Goal: Task Accomplishment & Management: Manage account settings

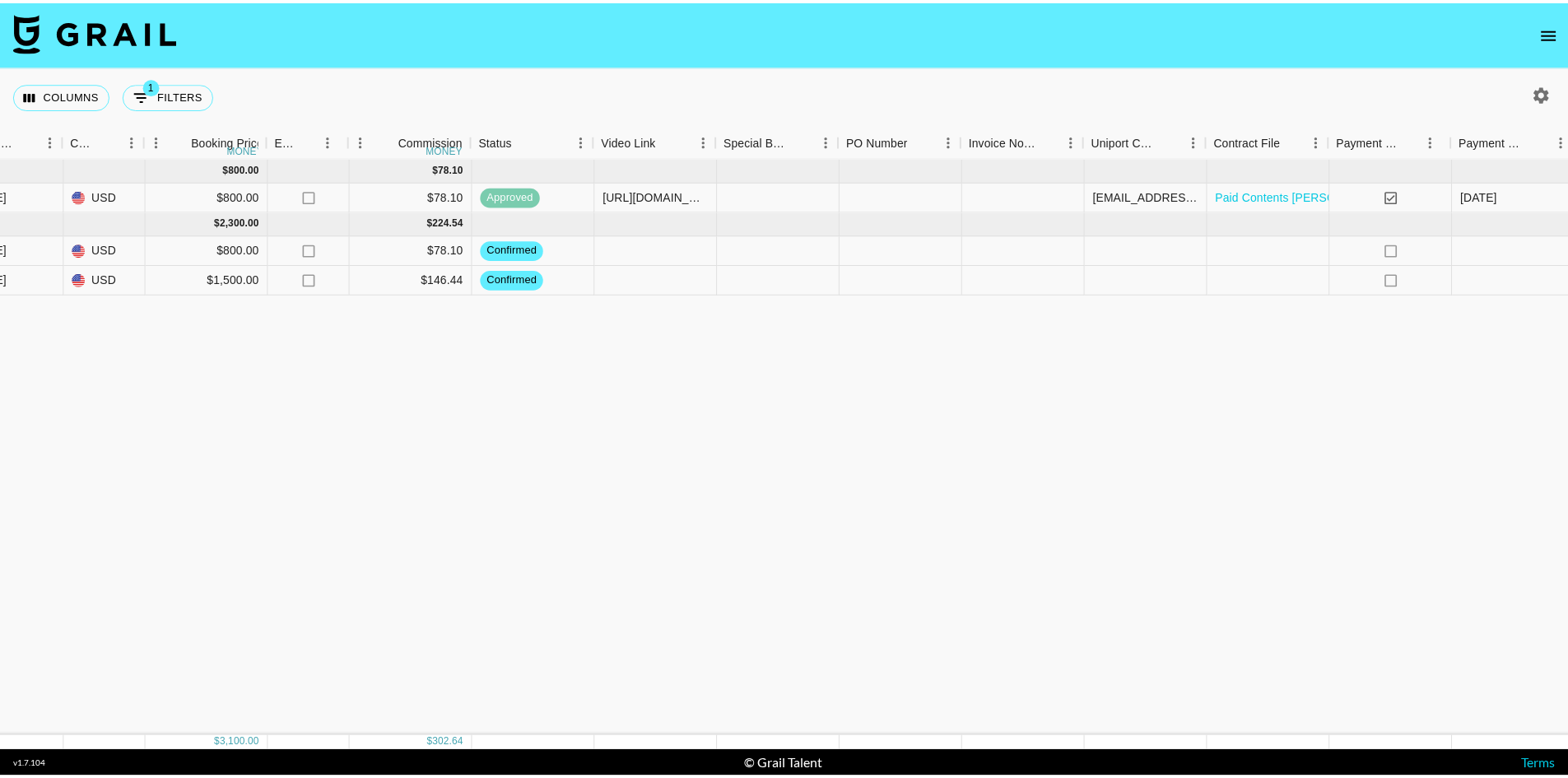
scroll to position [0, 958]
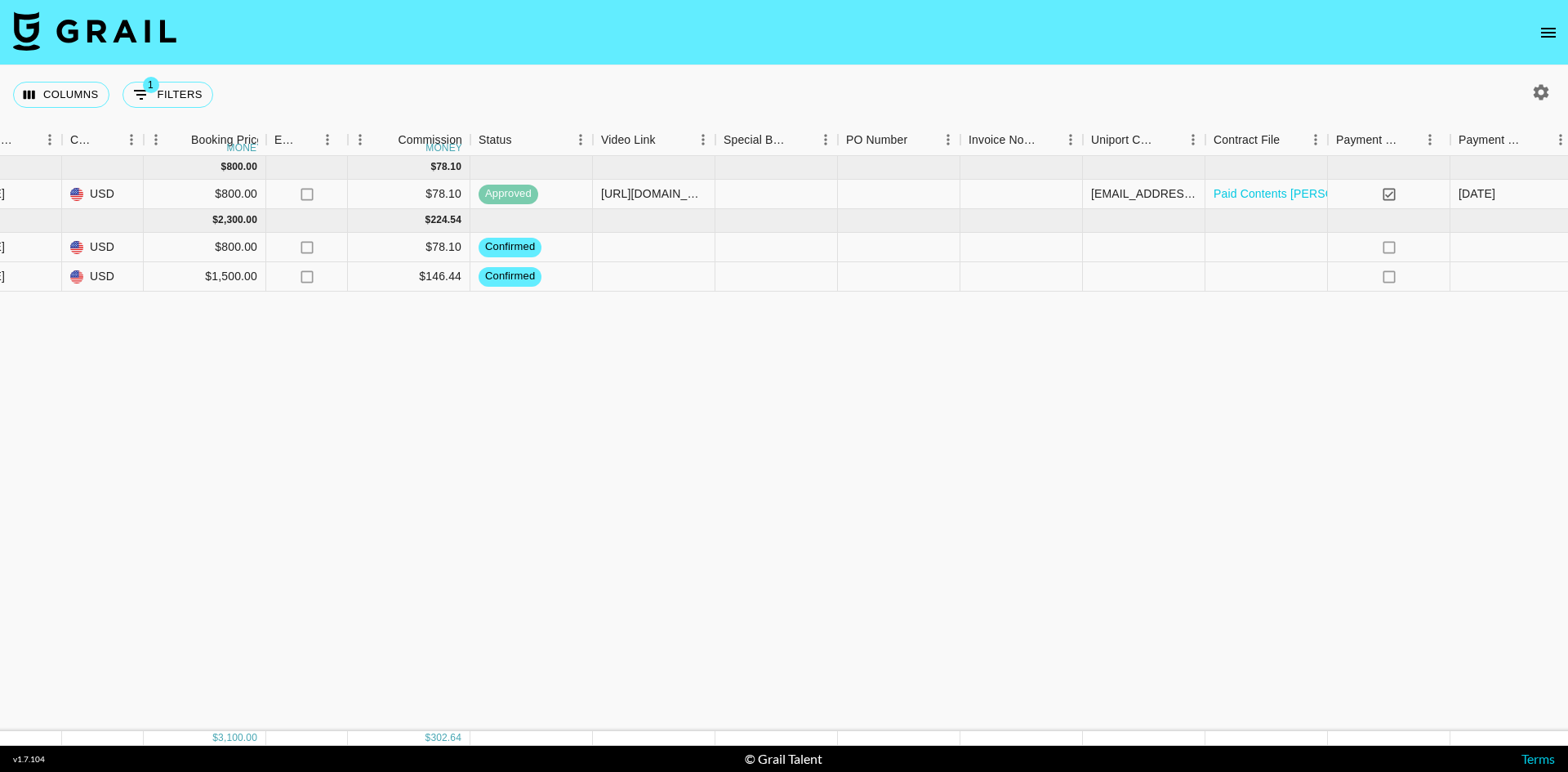
click at [1542, 28] on icon "open drawer" at bounding box center [1548, 33] width 14 height 10
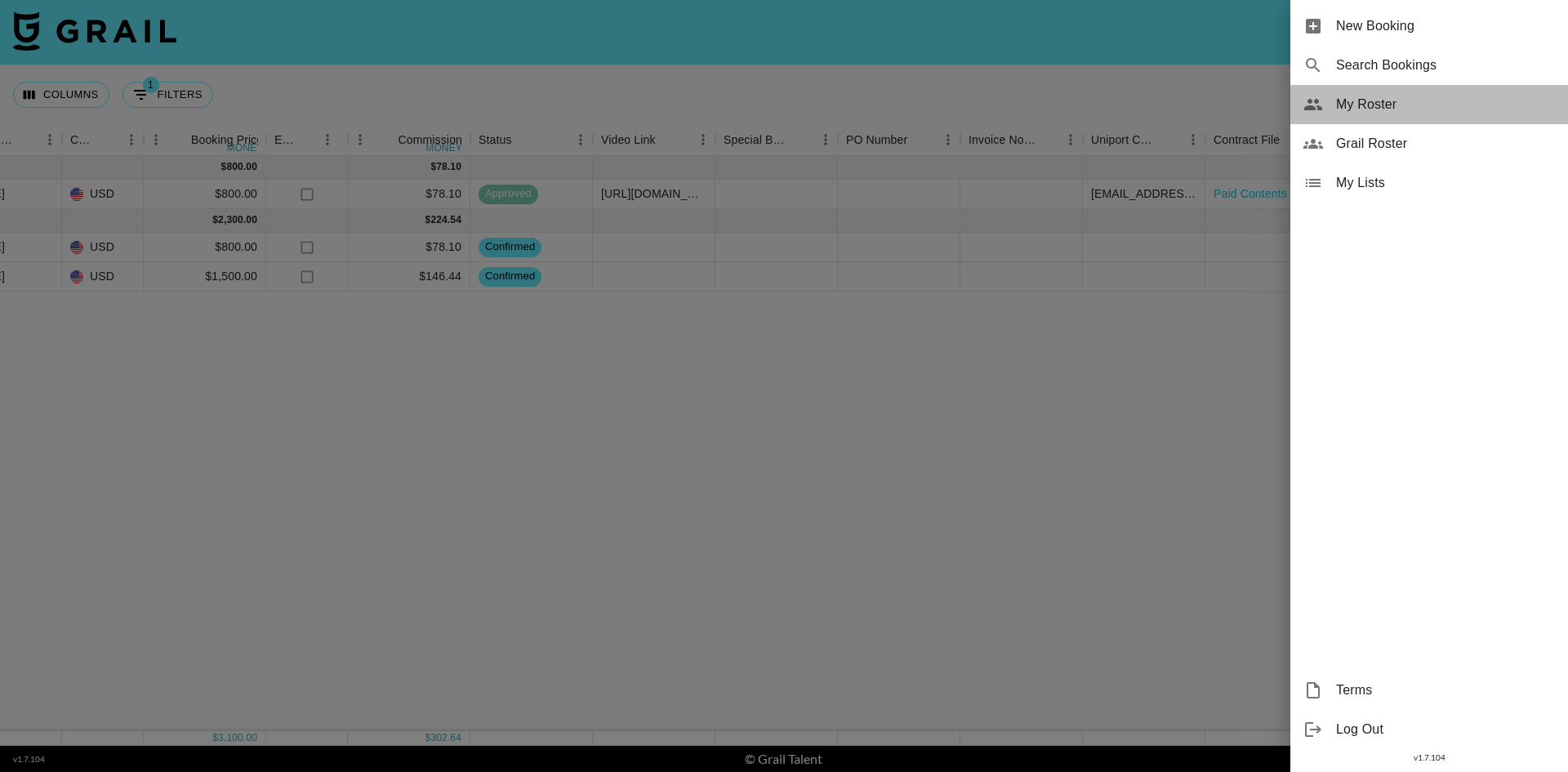
click at [1397, 99] on span "My Roster" at bounding box center [1445, 104] width 219 height 20
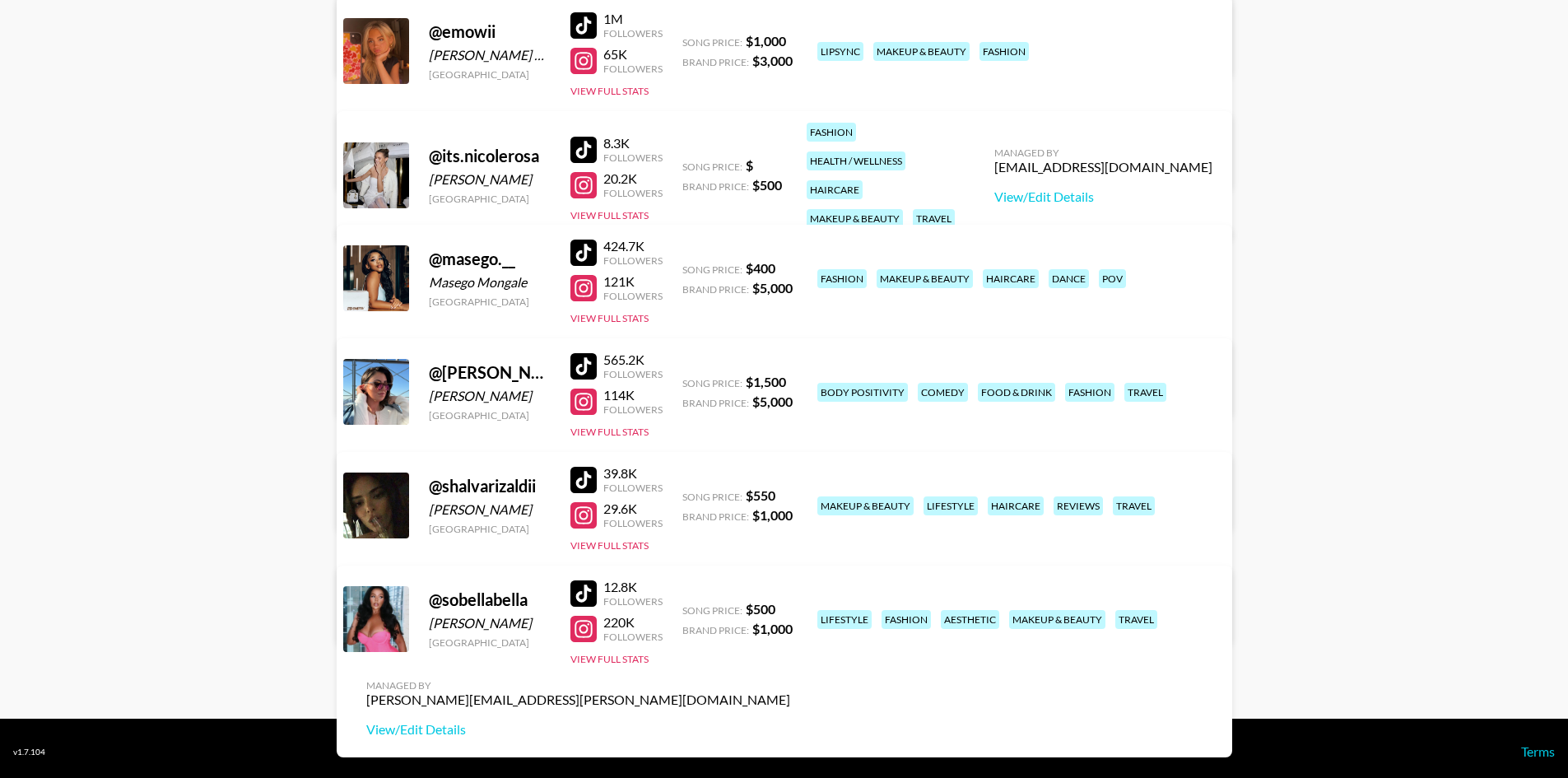
scroll to position [598, 0]
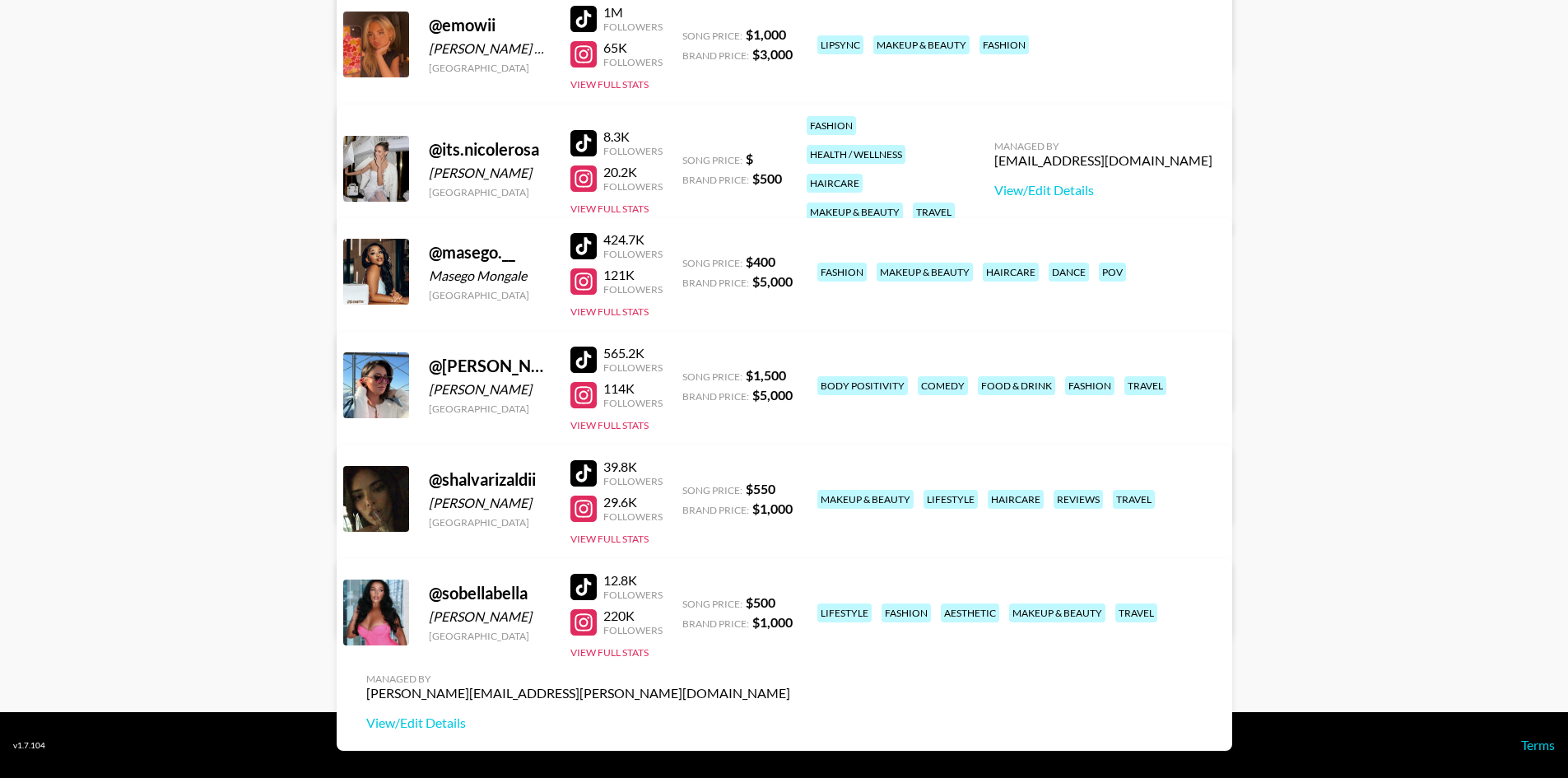
click at [589, 584] on div at bounding box center [584, 587] width 27 height 27
click at [579, 359] on div at bounding box center [584, 360] width 27 height 27
click at [575, 399] on div at bounding box center [584, 395] width 27 height 27
click at [643, 424] on button "View Full Stats" at bounding box center [609, 425] width 78 height 12
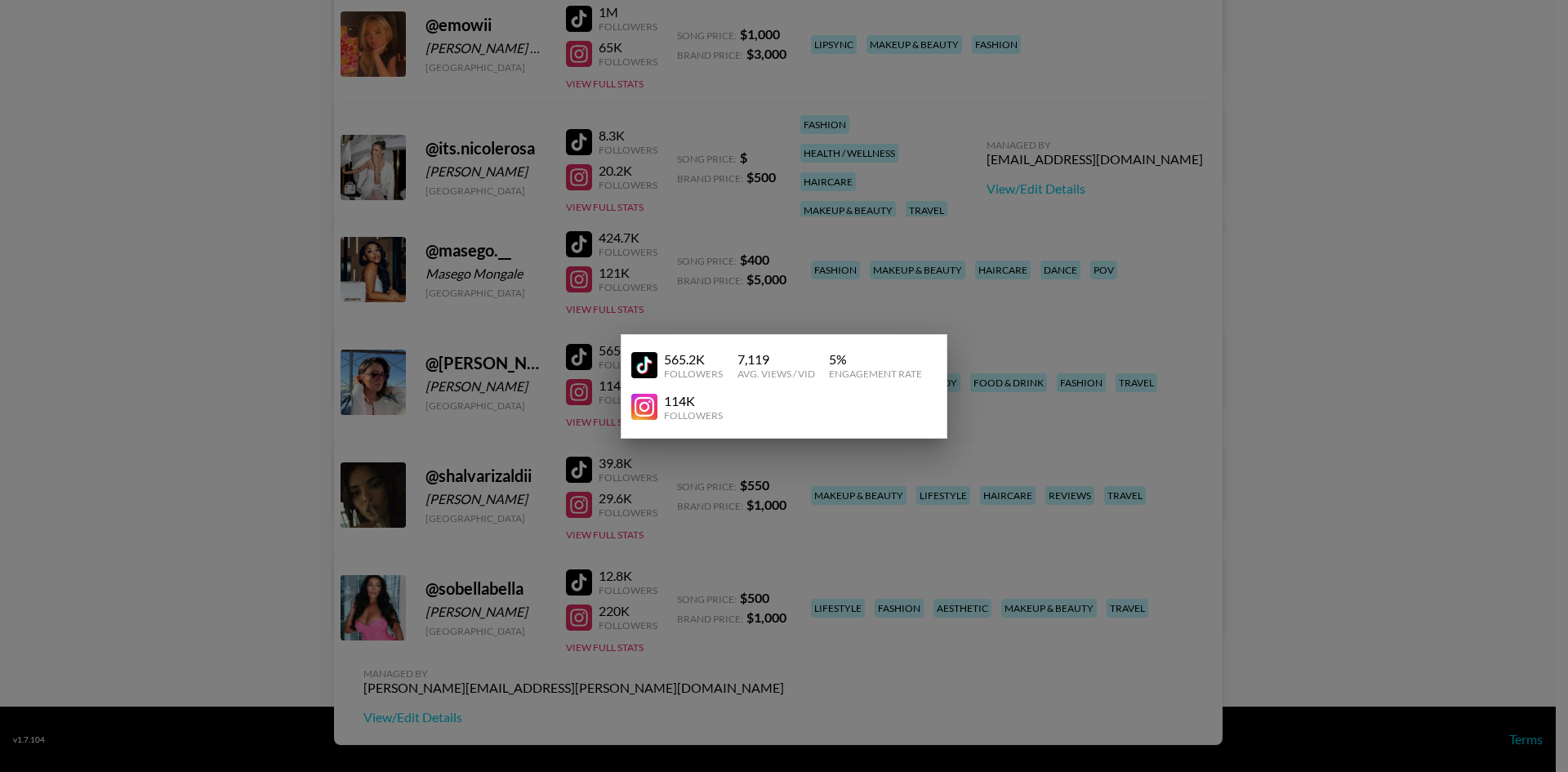
click at [1021, 423] on div at bounding box center [784, 386] width 1568 height 772
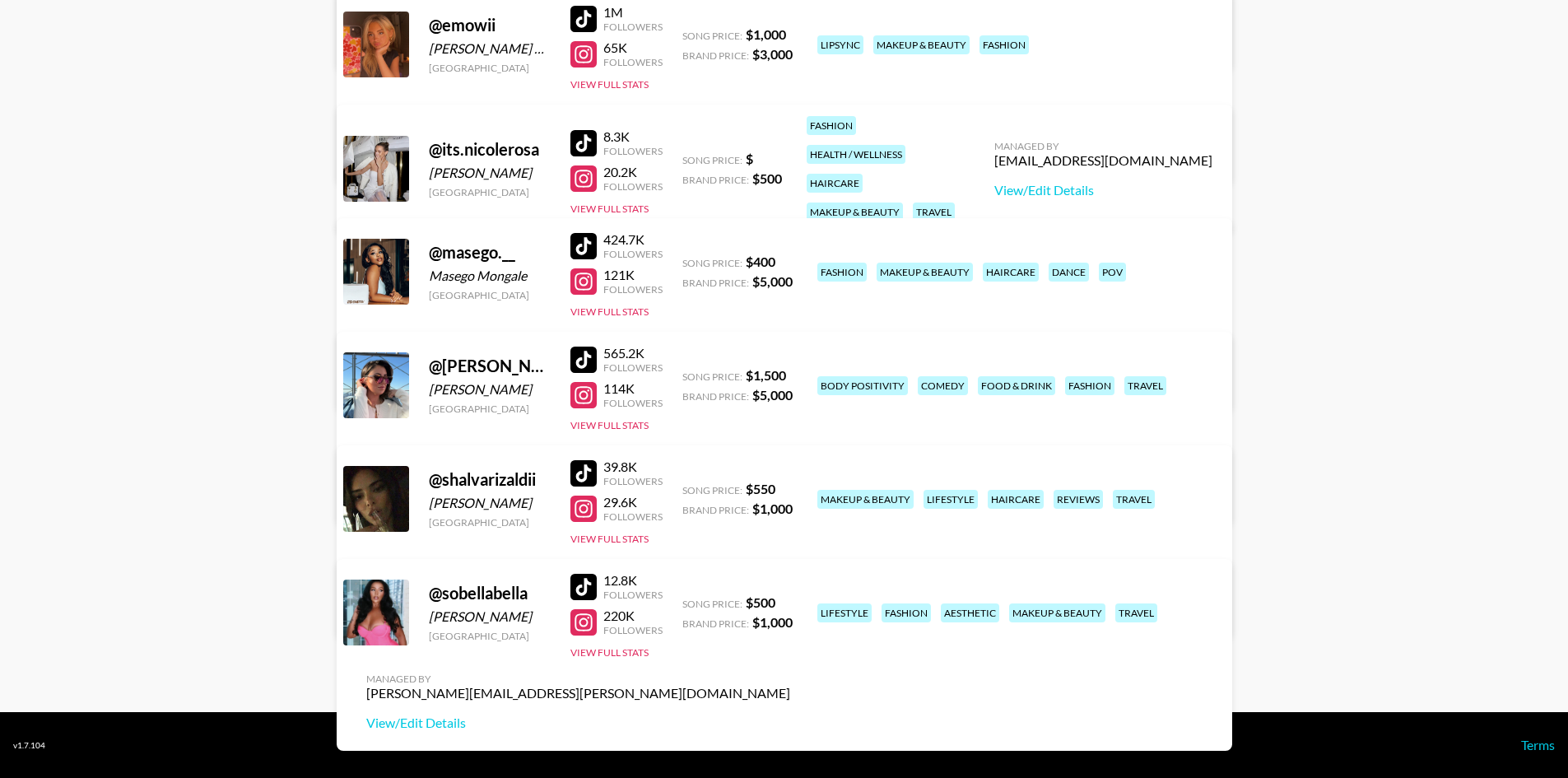
click at [790, 488] on link "View/Edit Details" at bounding box center [578, 495] width 424 height 16
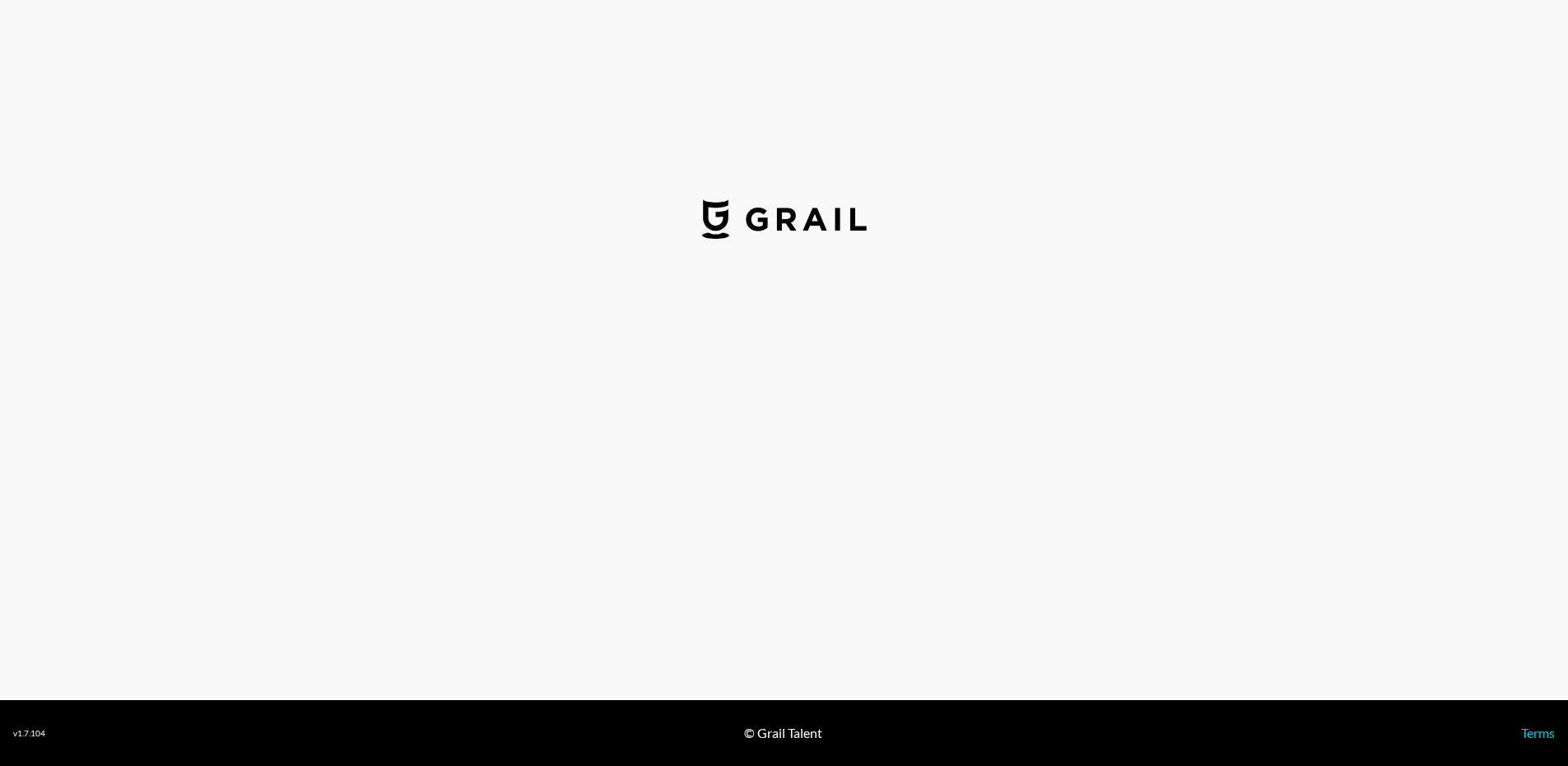
select select "USD"
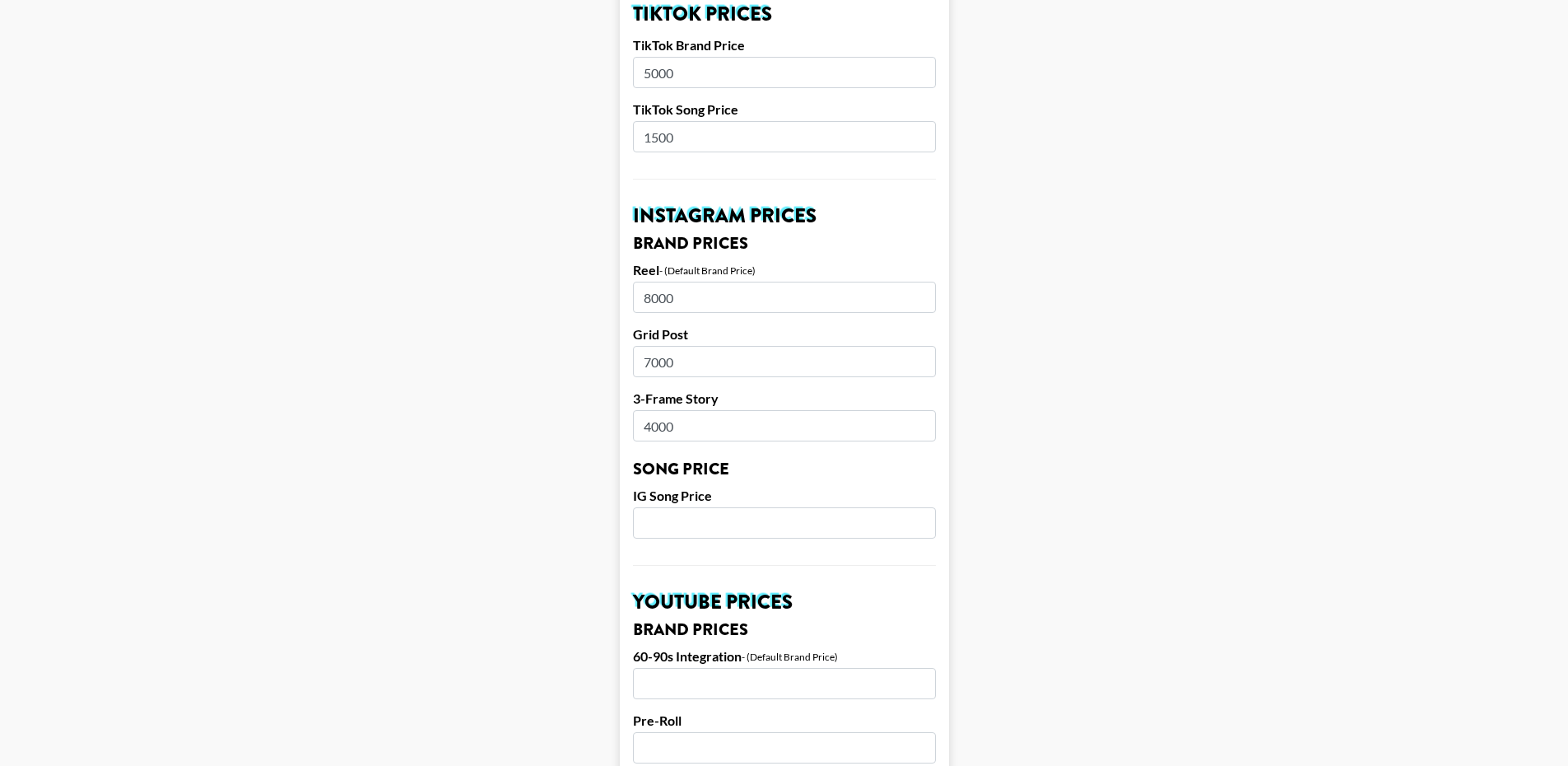
scroll to position [741, 0]
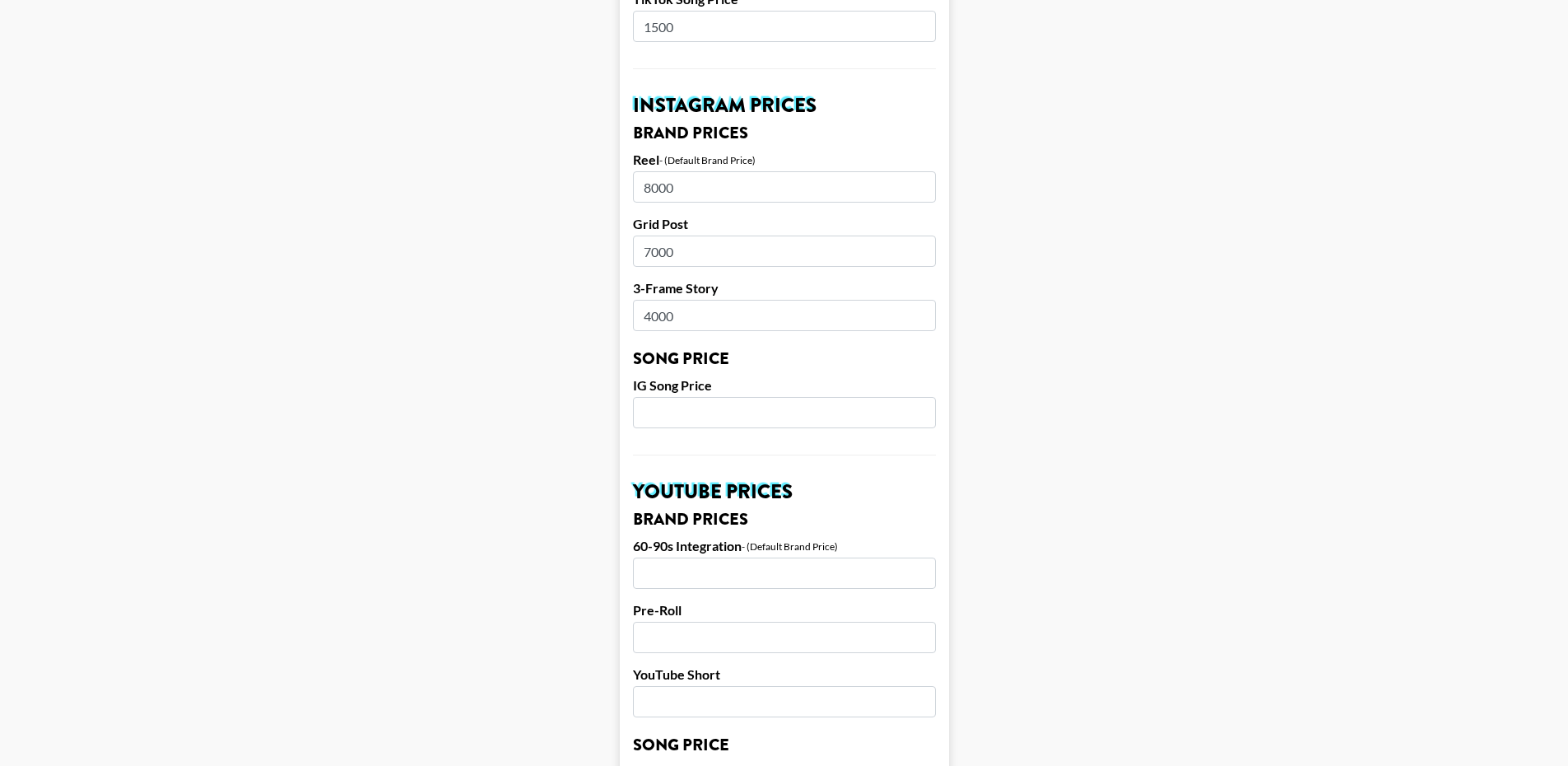
click at [656, 171] on input "8000" at bounding box center [784, 186] width 303 height 31
type input "5000"
click at [656, 235] on input "7000" at bounding box center [784, 251] width 303 height 31
type input "4000"
click at [657, 300] on input "4000" at bounding box center [784, 315] width 303 height 31
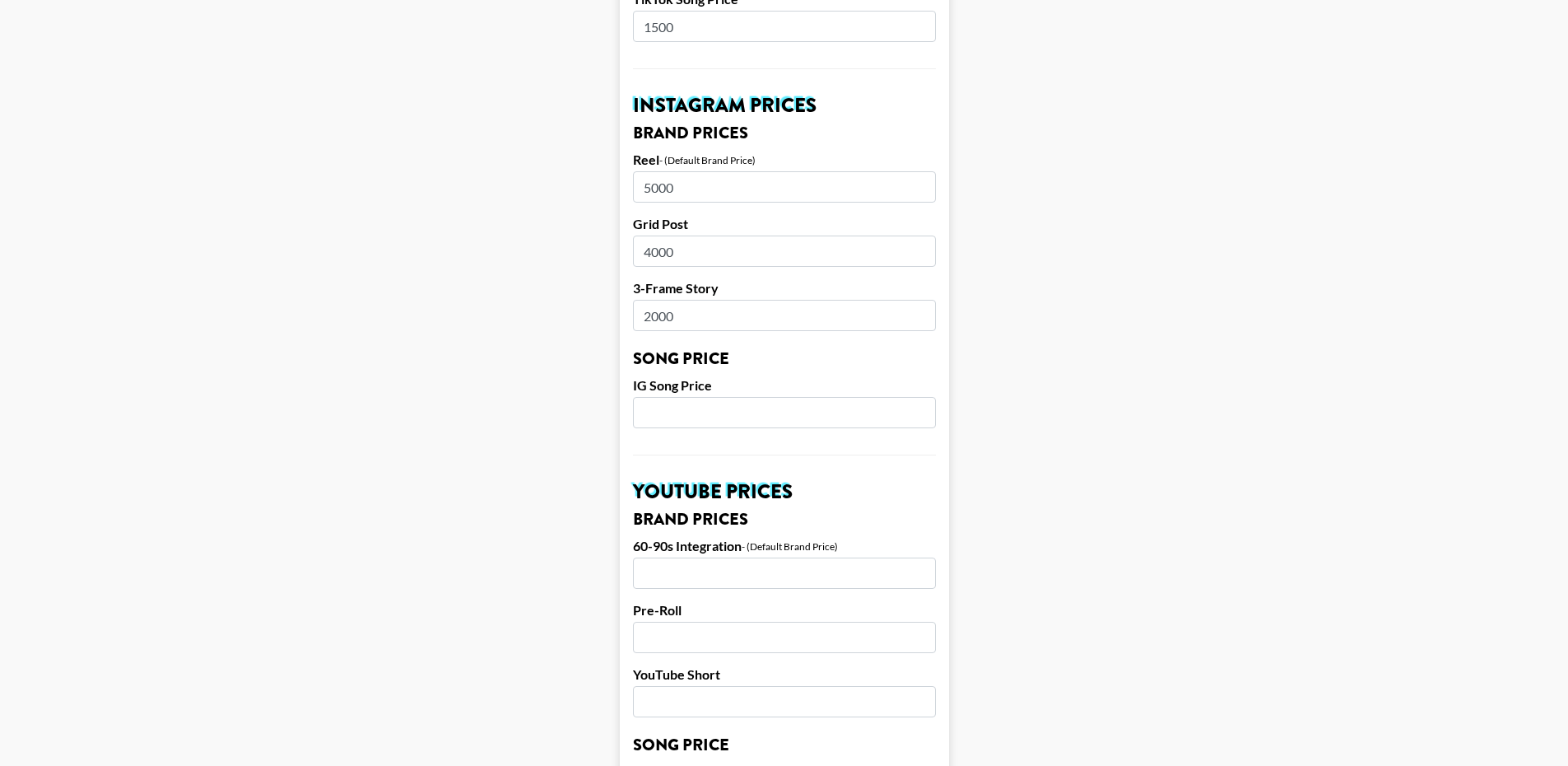
type input "2000"
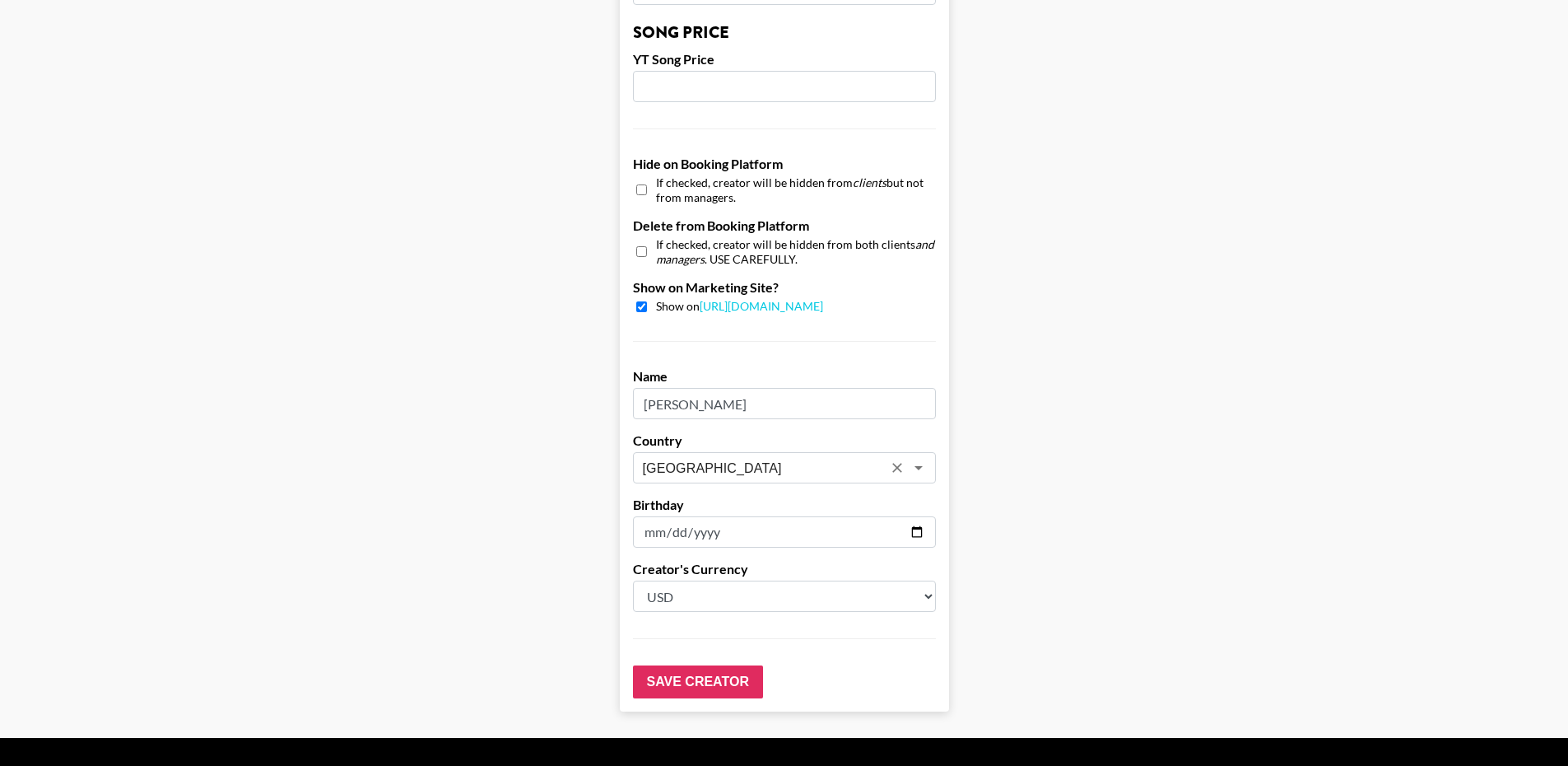
scroll to position [1468, 0]
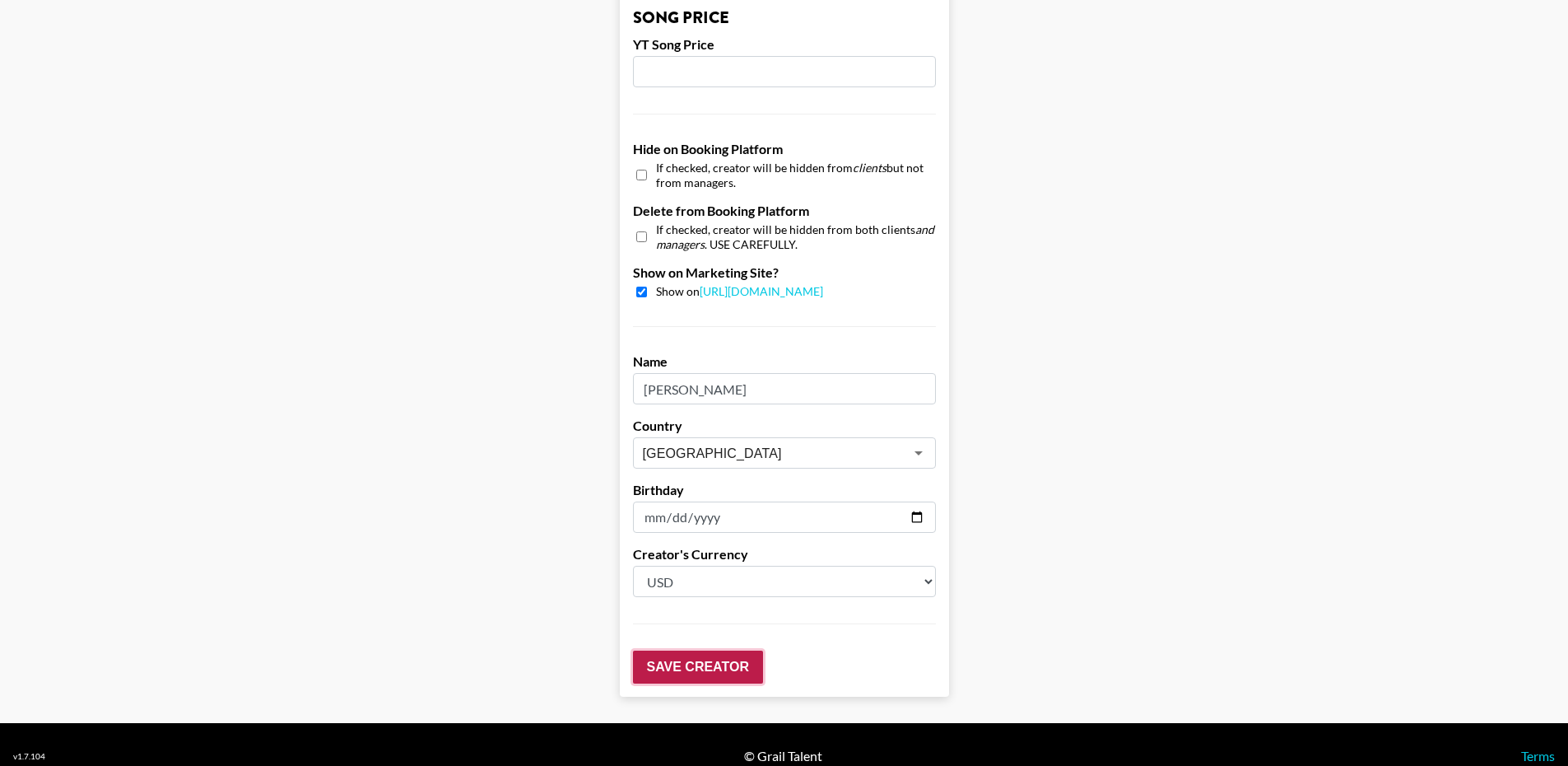
click at [724, 651] on input "Save Creator" at bounding box center [698, 667] width 130 height 33
